Goal: Information Seeking & Learning: Understand process/instructions

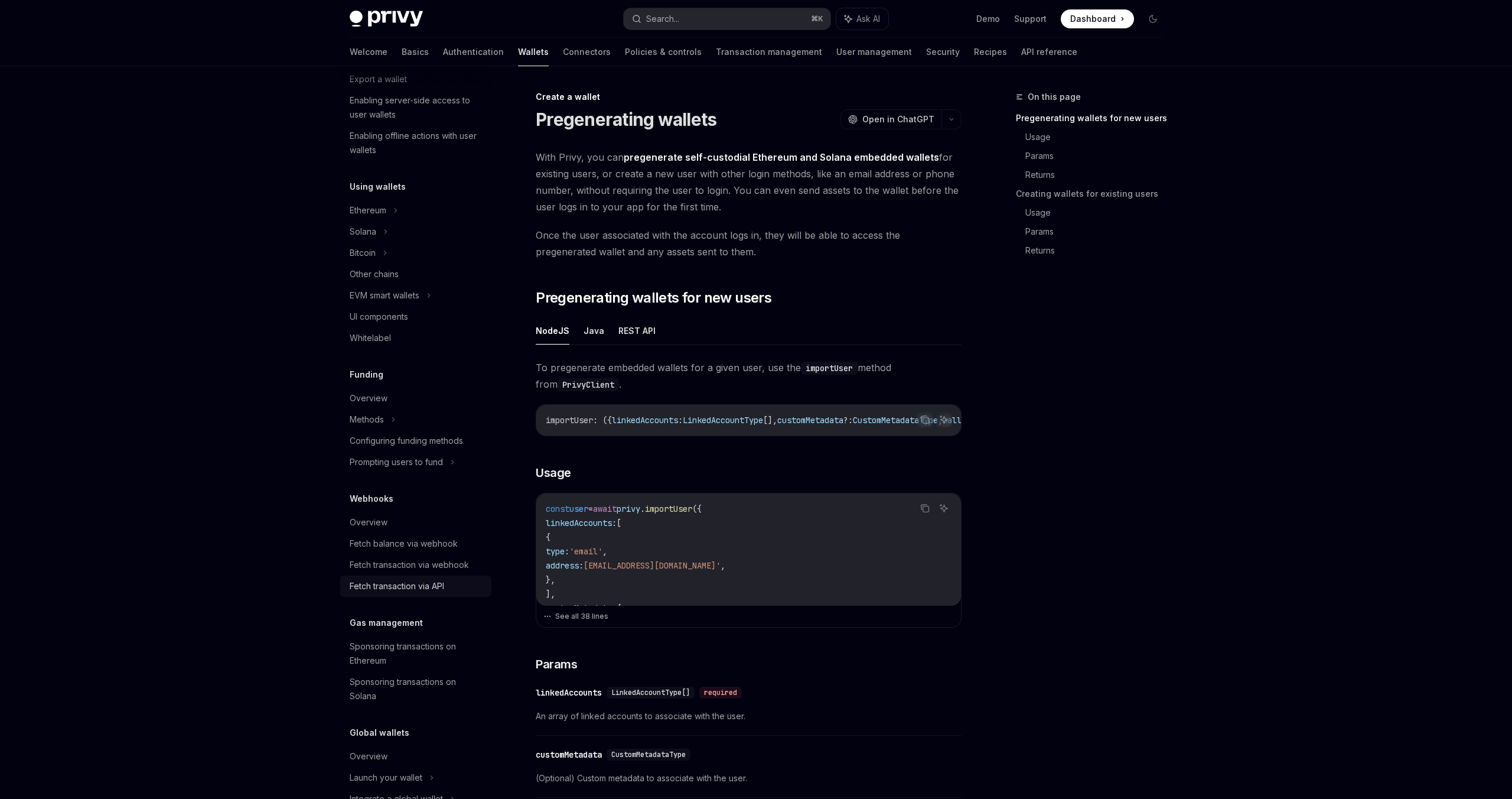
scroll to position [166, 0]
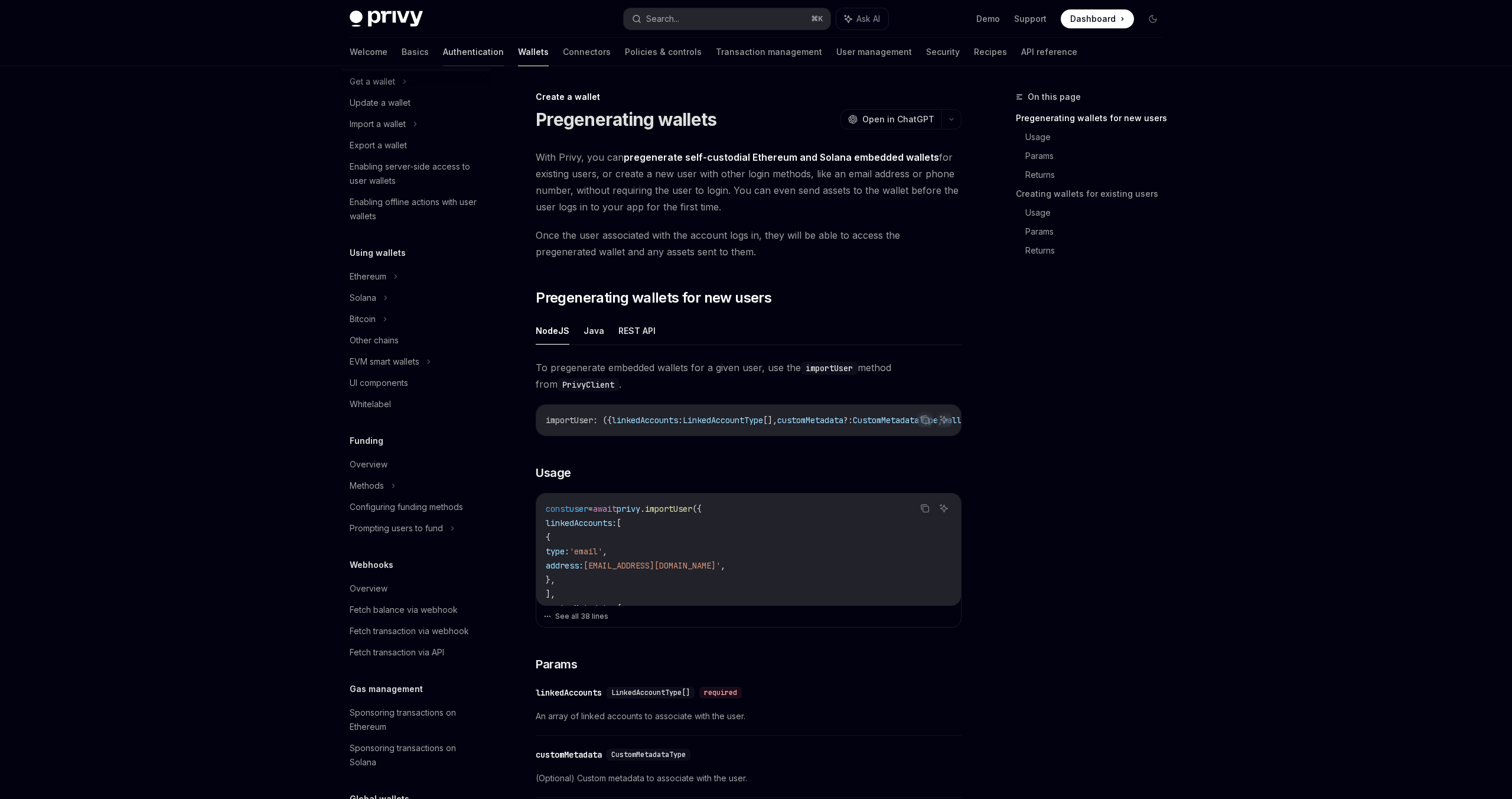
click at [443, 60] on link "Authentication" at bounding box center [474, 52] width 61 height 28
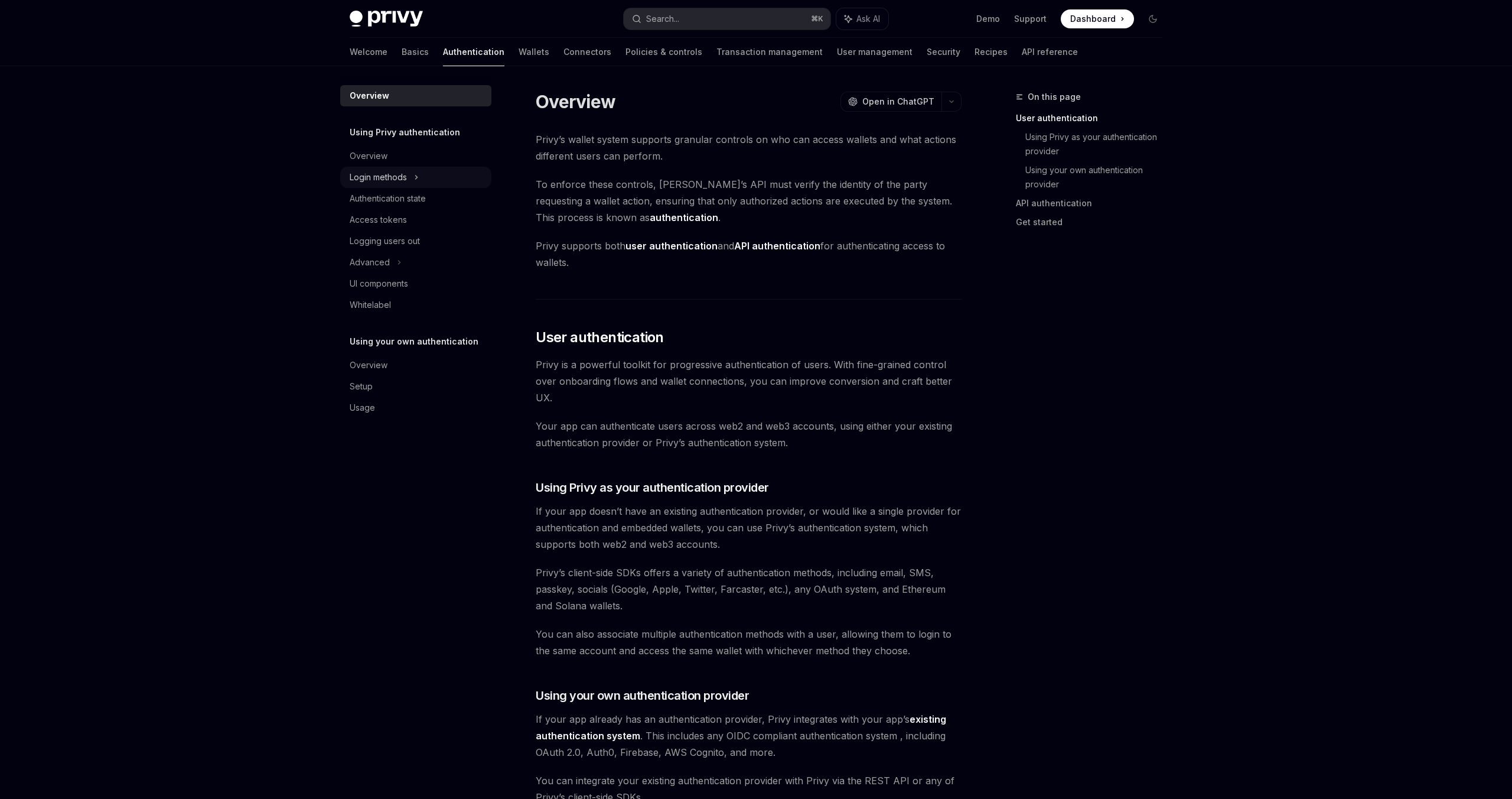
click at [412, 177] on div "Login methods" at bounding box center [416, 177] width 151 height 21
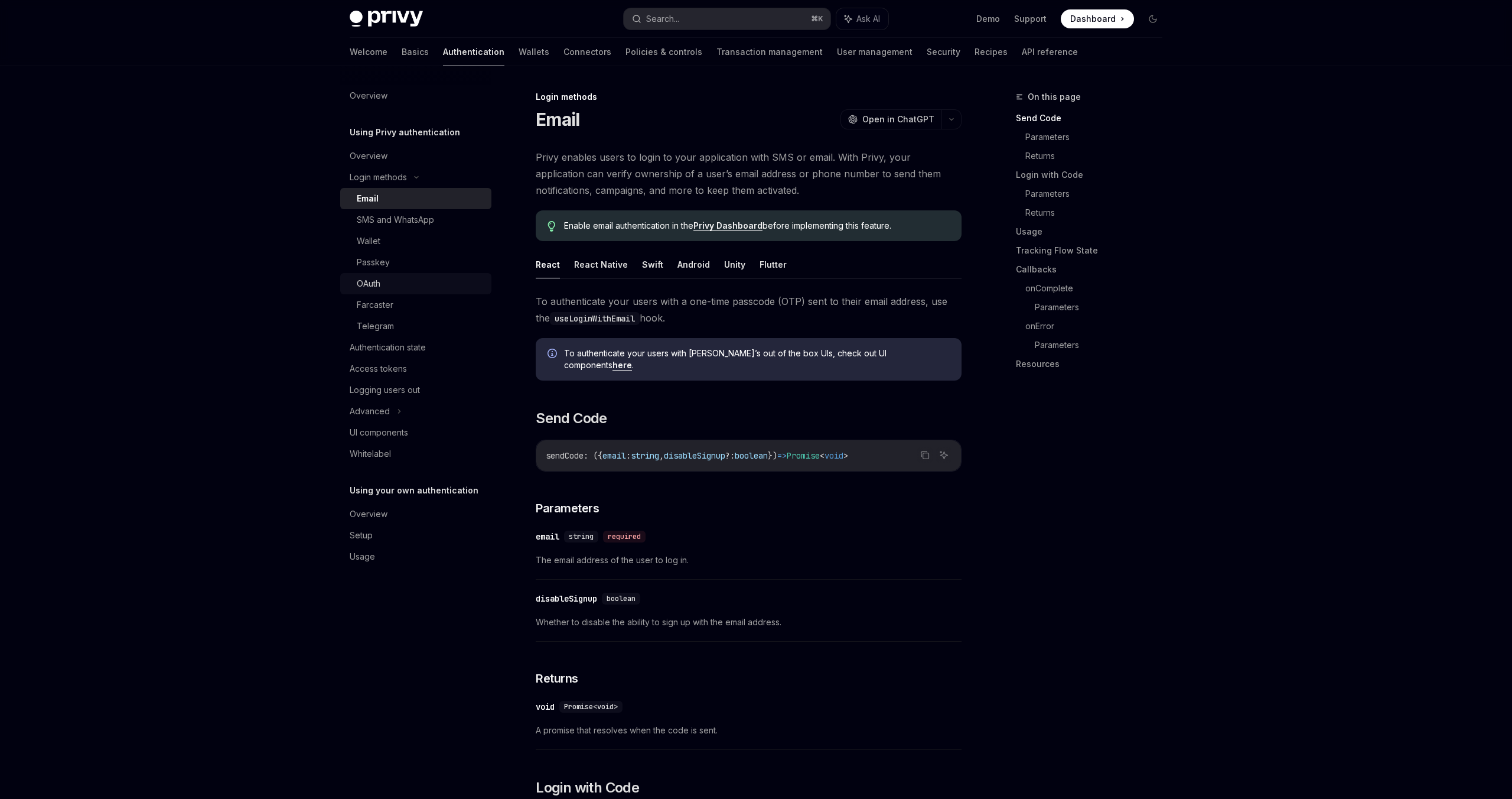
click at [366, 283] on div "OAuth" at bounding box center [369, 283] width 23 height 15
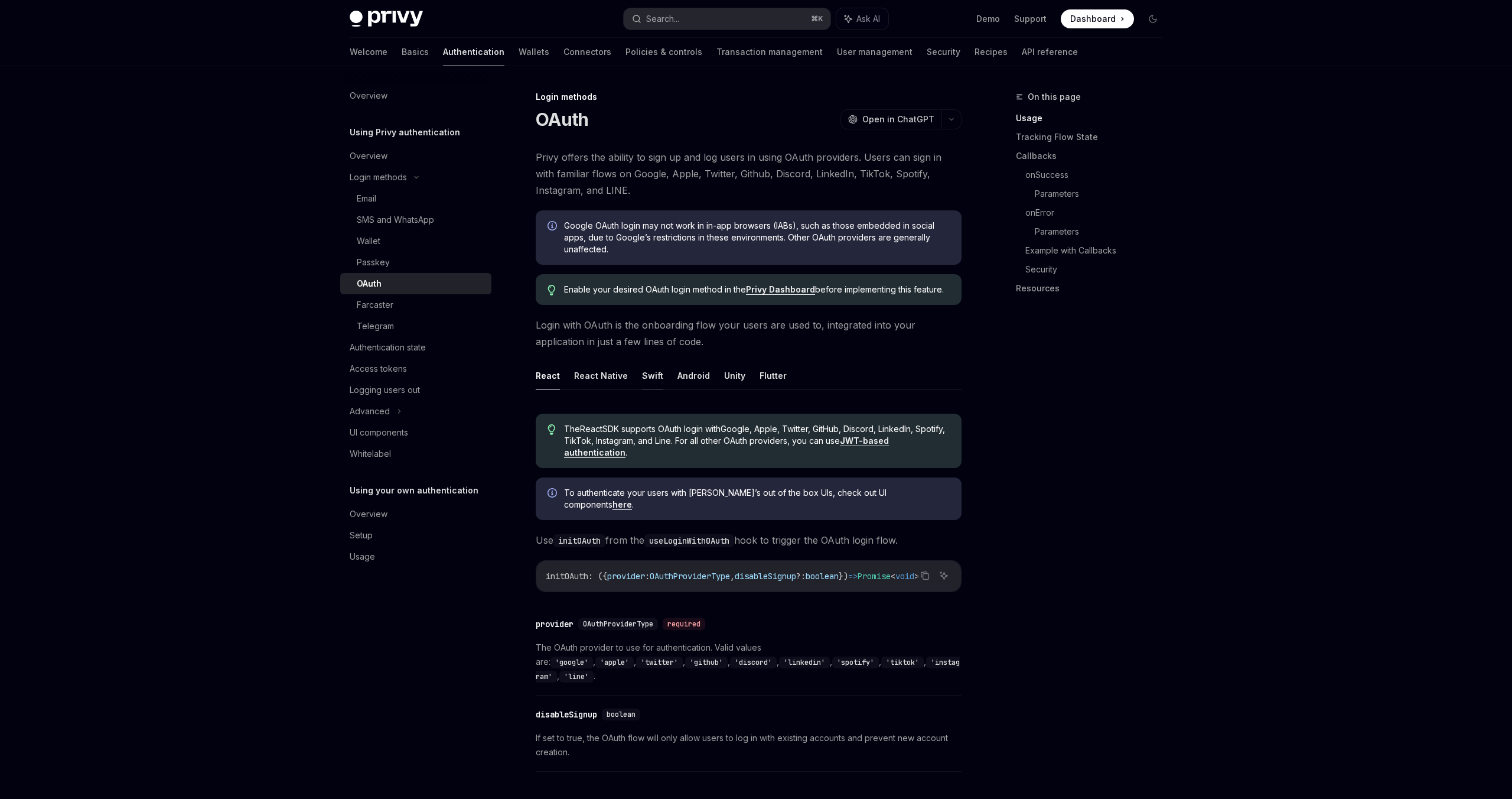
click at [656, 381] on button "Swift" at bounding box center [652, 376] width 21 height 28
type textarea "*"
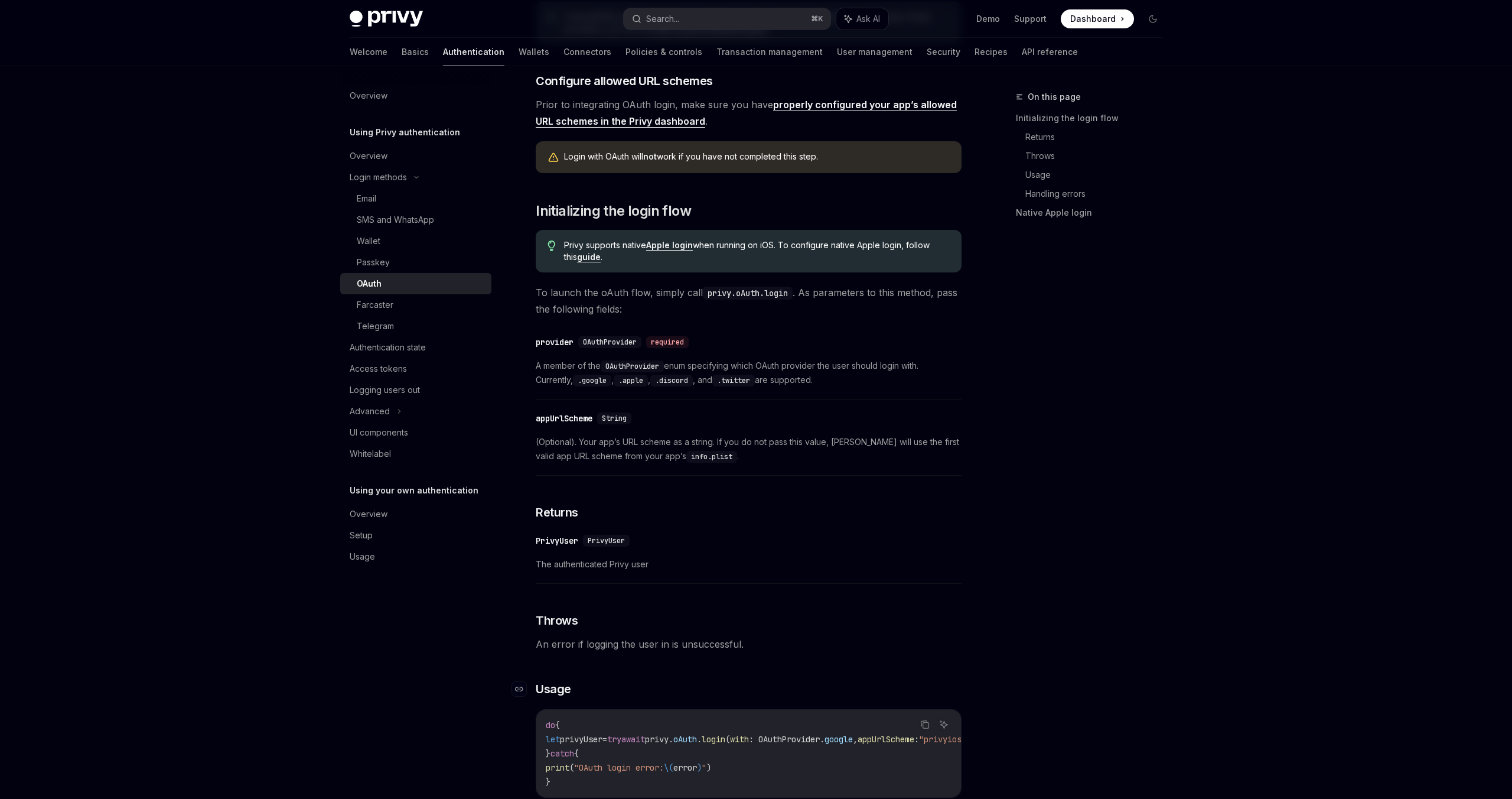
scroll to position [407, 0]
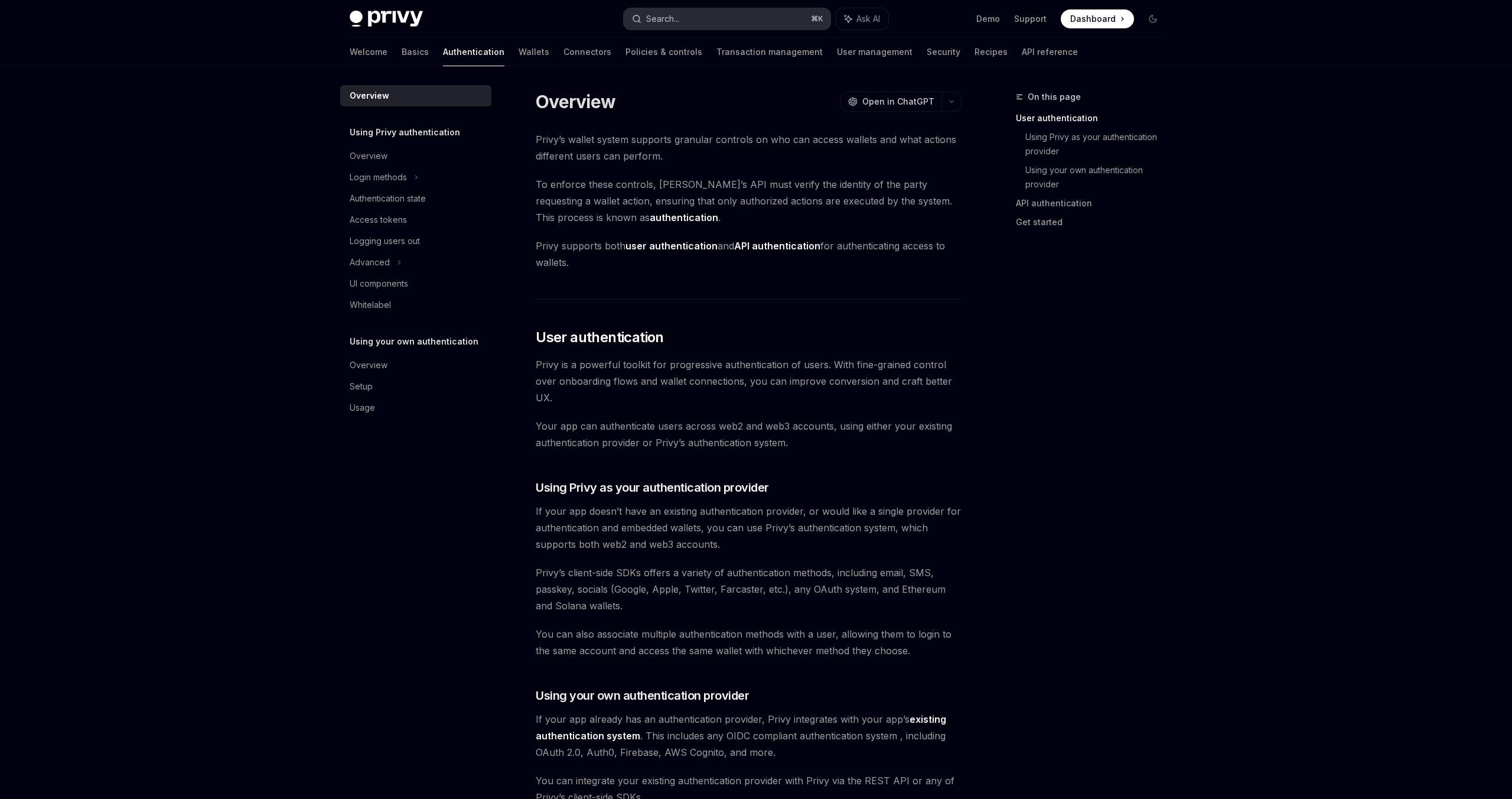
click at [677, 21] on div "Search..." at bounding box center [663, 19] width 33 height 15
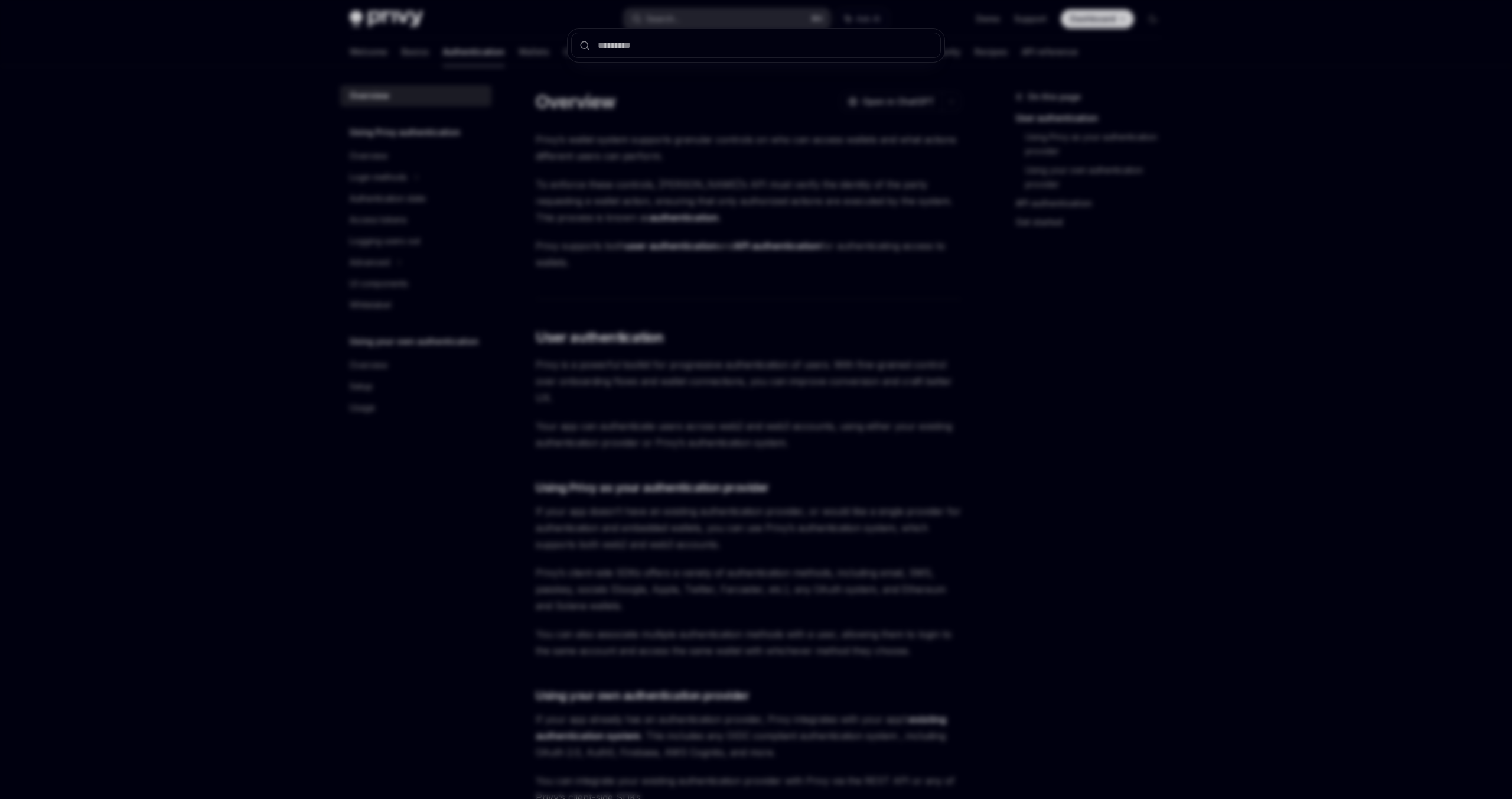
type input "**********"
paste input "**********"
type input "**********"
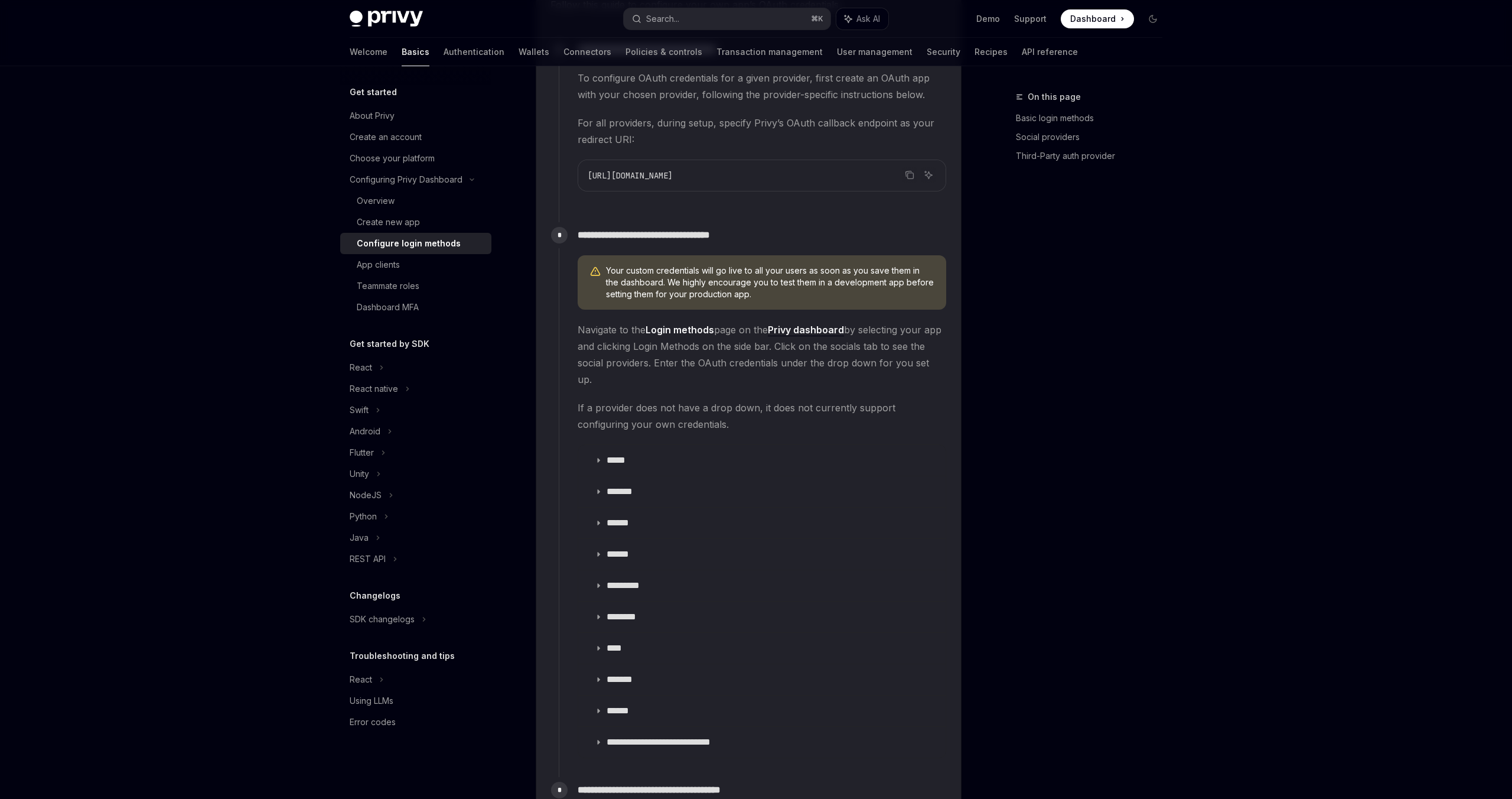
scroll to position [1137, 0]
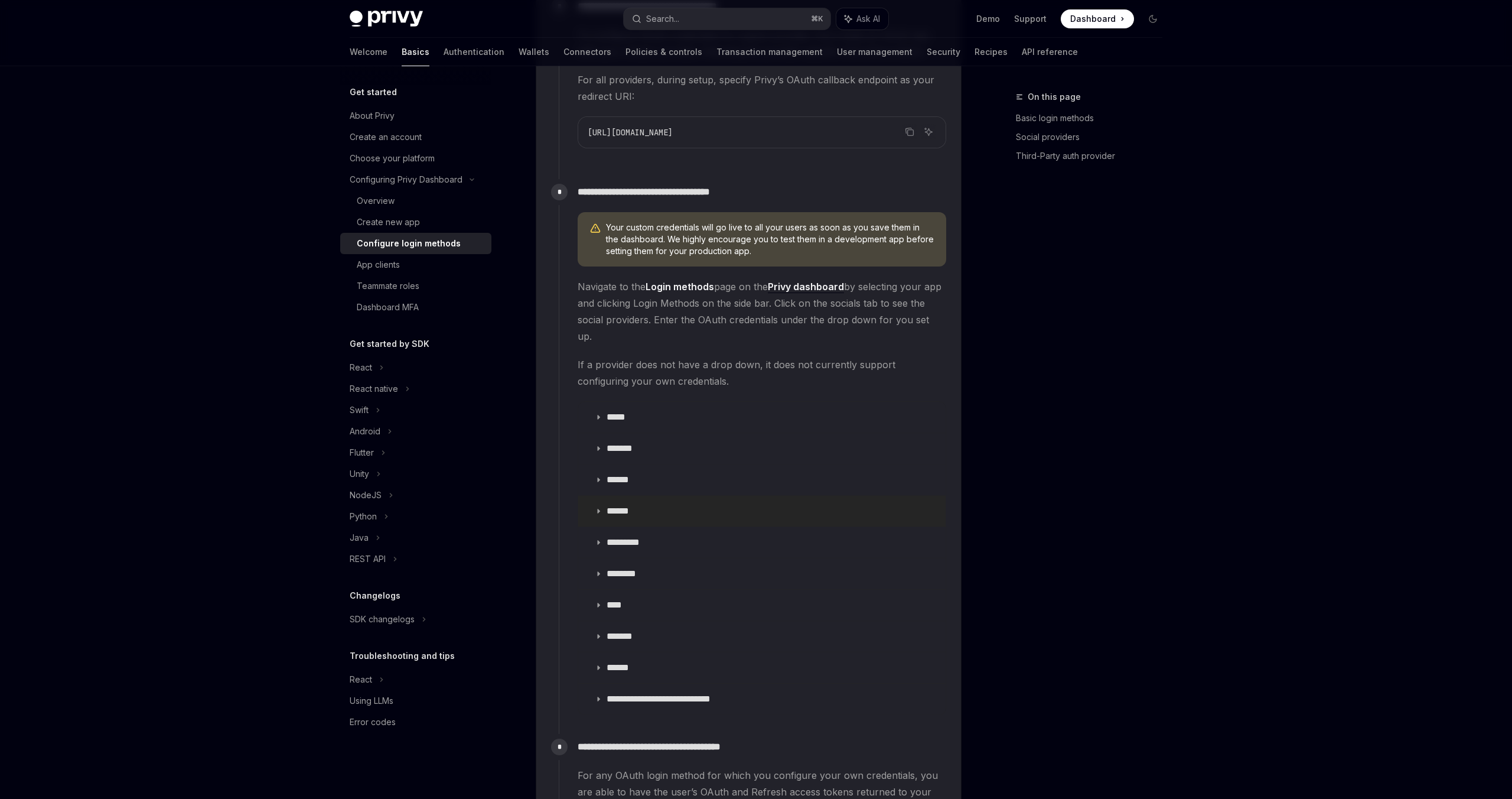
click at [599, 508] on icon at bounding box center [598, 511] width 7 height 7
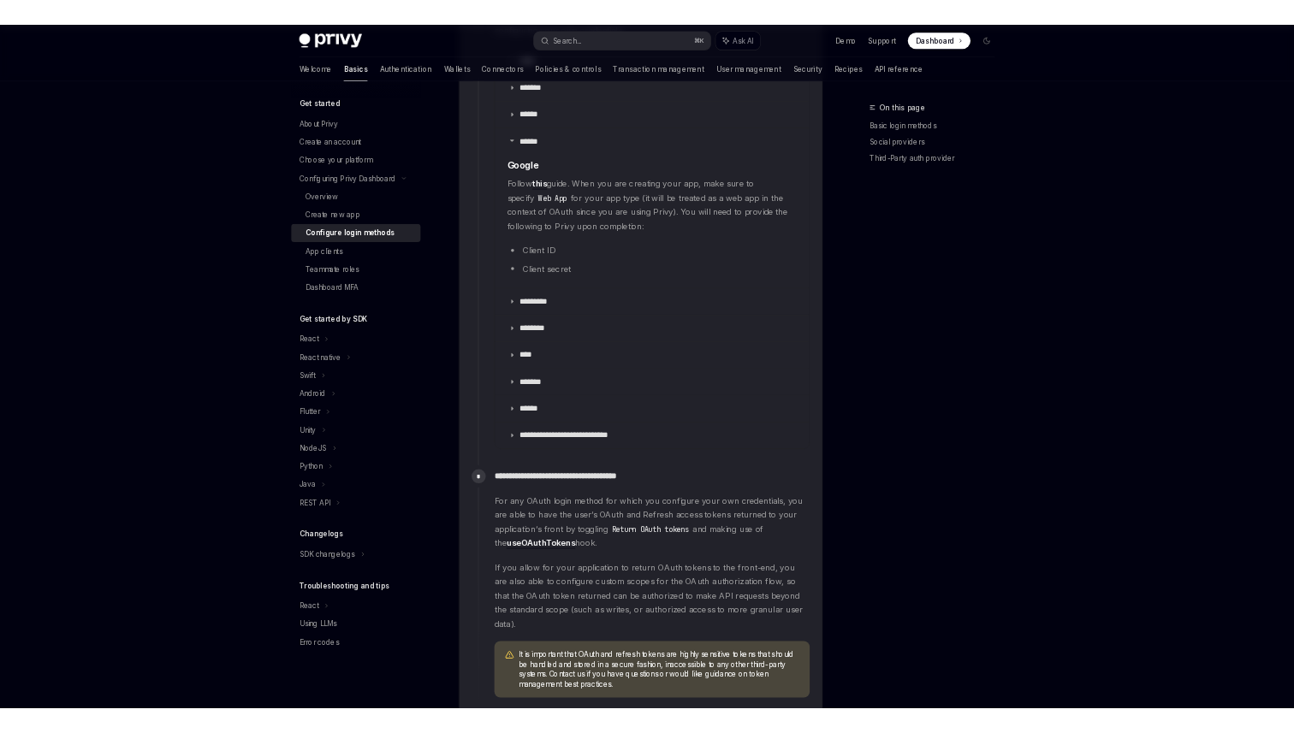
scroll to position [2189, 0]
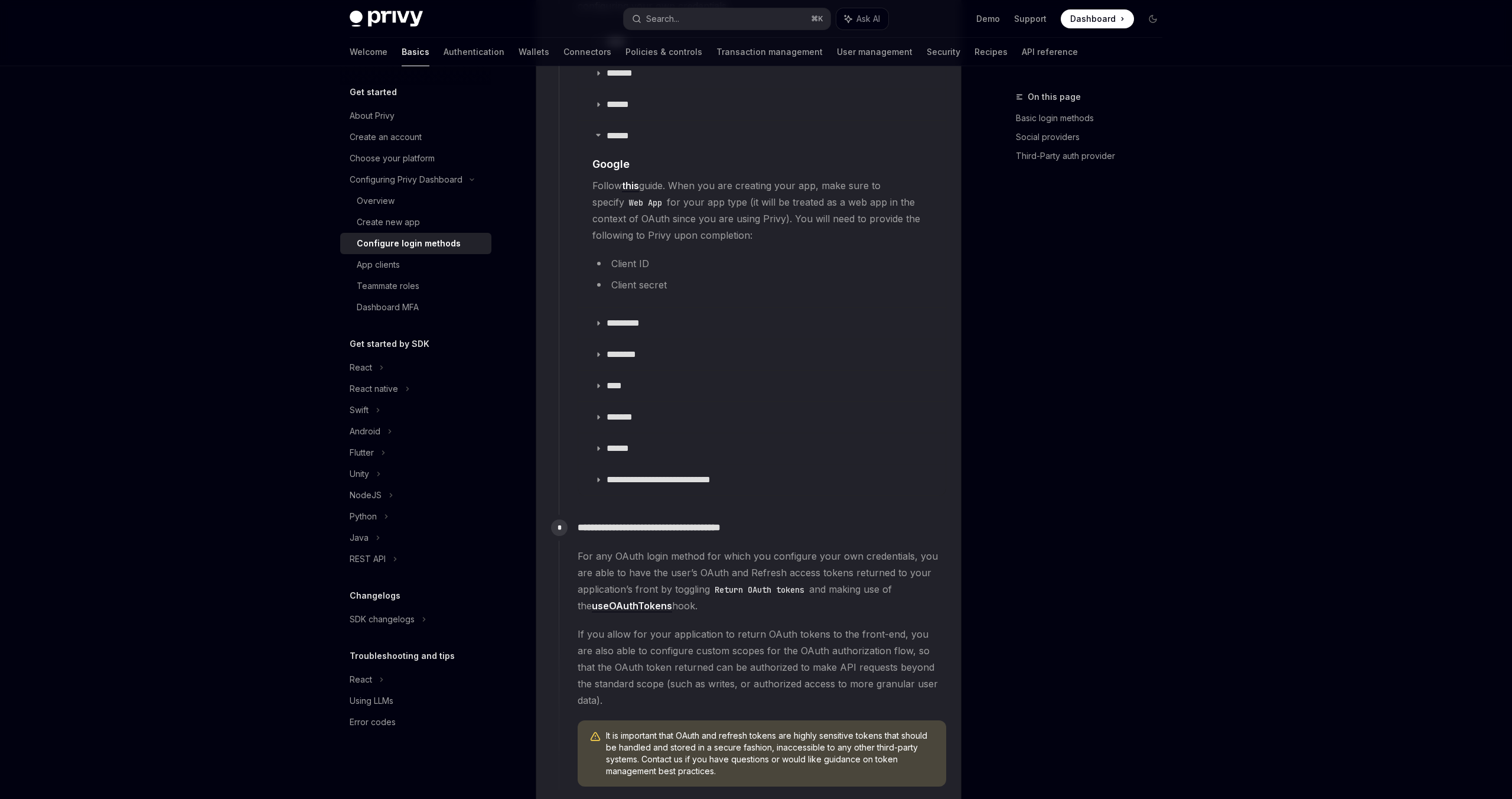
click at [636, 180] on link "this" at bounding box center [630, 186] width 17 height 12
type textarea "*"
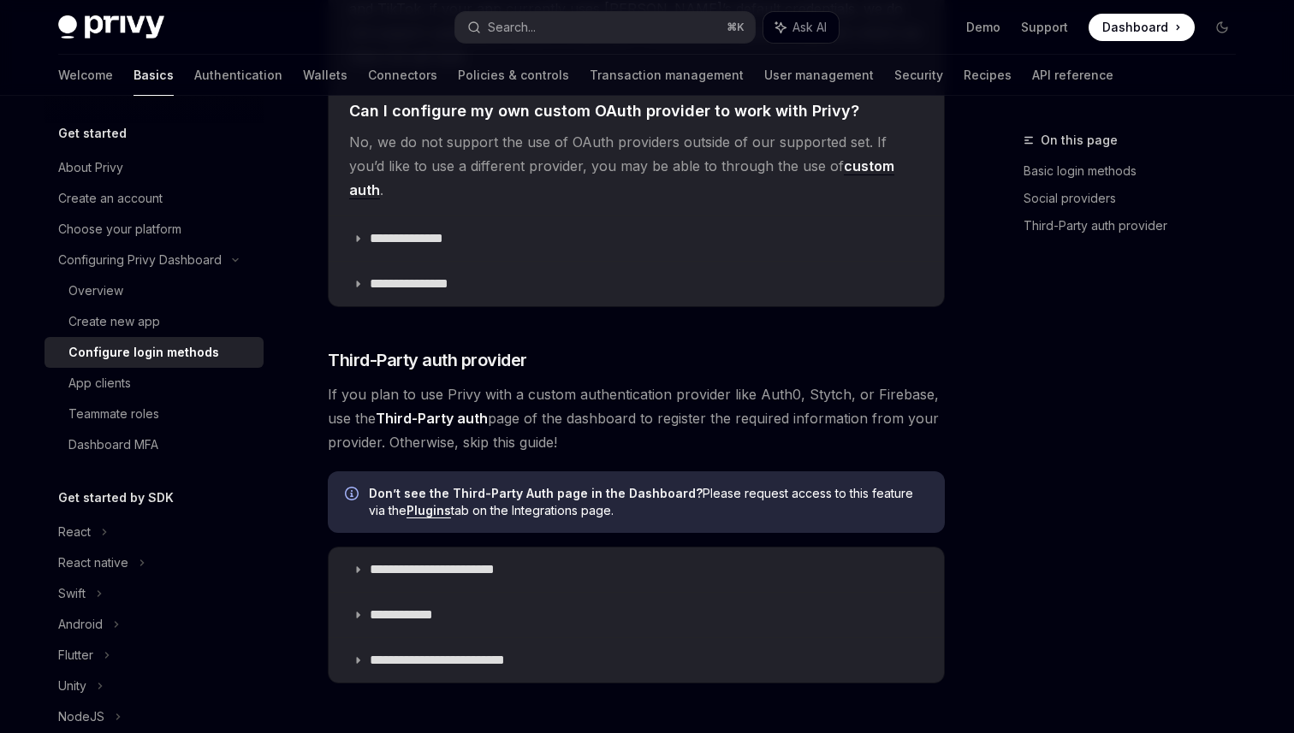
scroll to position [4098, 0]
